Goal: Transaction & Acquisition: Purchase product/service

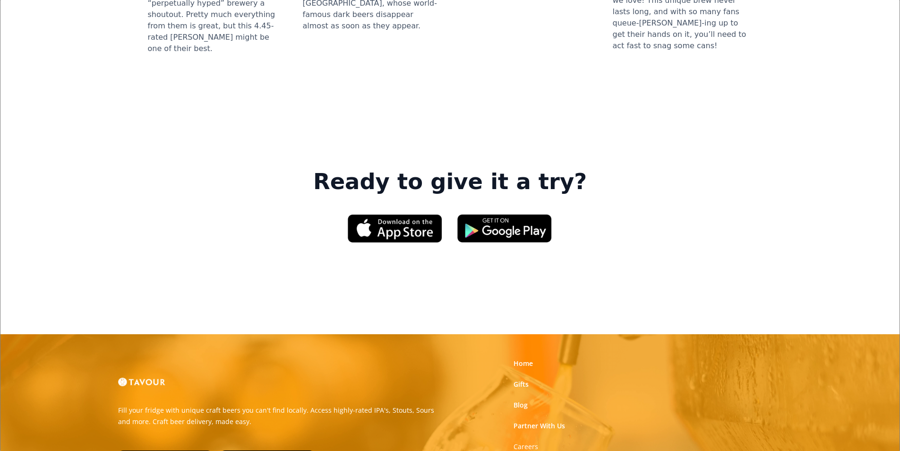
scroll to position [1417, 0]
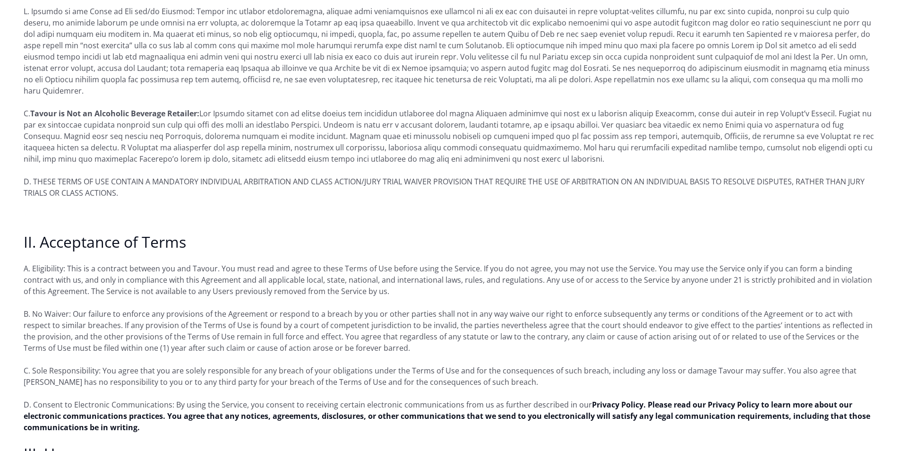
scroll to position [331, 0]
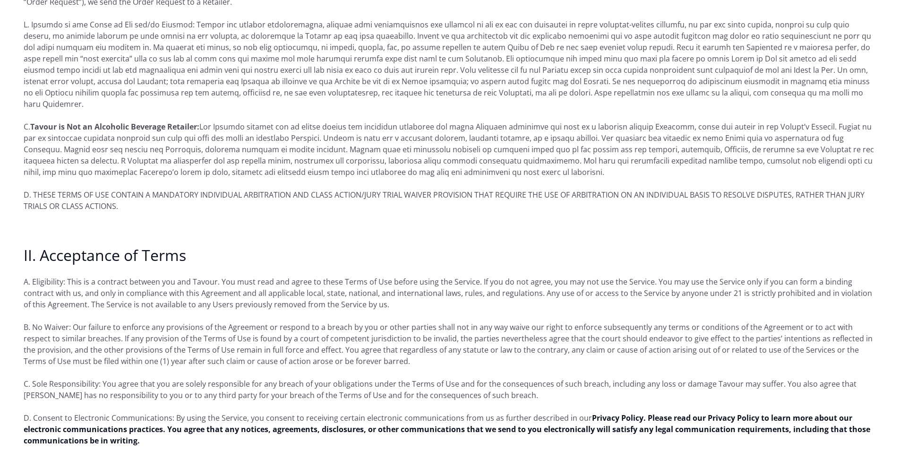
click at [284, 423] on p "D. Consent to Electronic Communications: By using the Service, you consent to r…" at bounding box center [450, 429] width 852 height 34
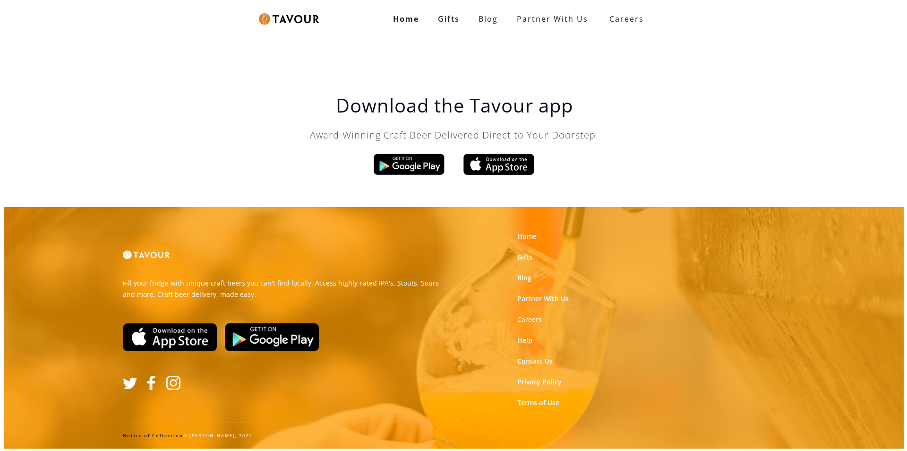
scroll to position [0, 0]
click at [530, 257] on link "Gifts" at bounding box center [524, 256] width 15 height 9
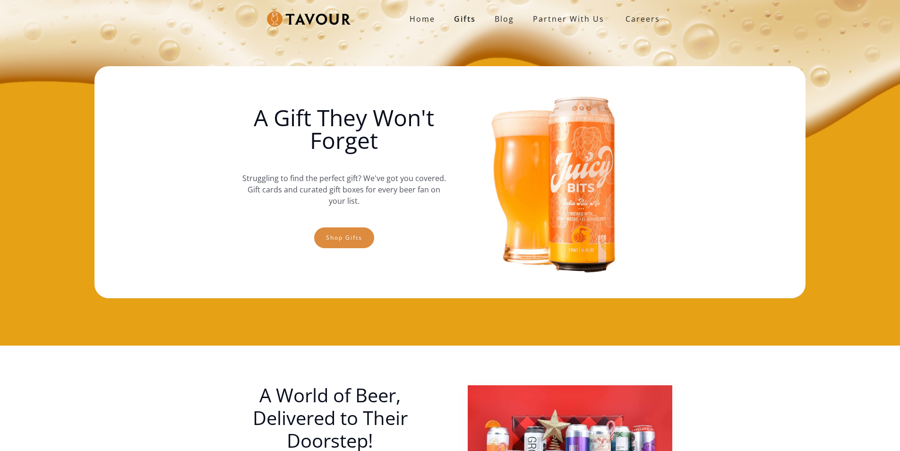
click at [333, 238] on link "Shop gifts" at bounding box center [344, 237] width 60 height 21
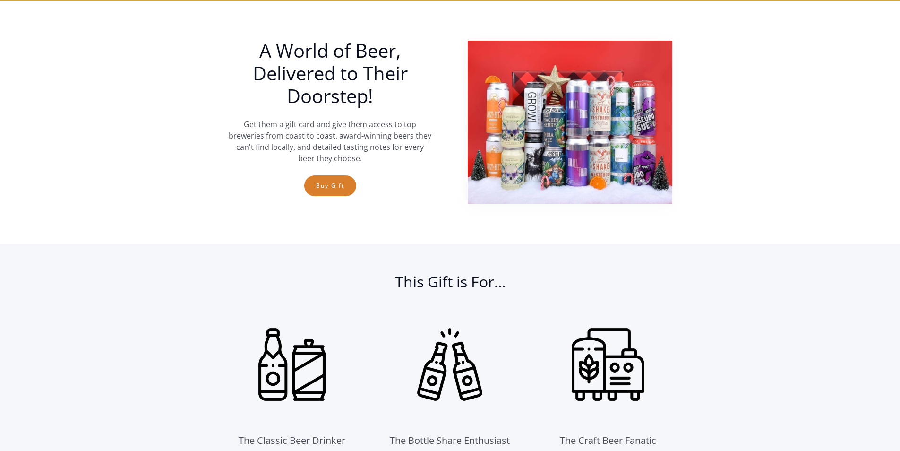
scroll to position [345, 0]
